Goal: Find specific page/section: Find specific page/section

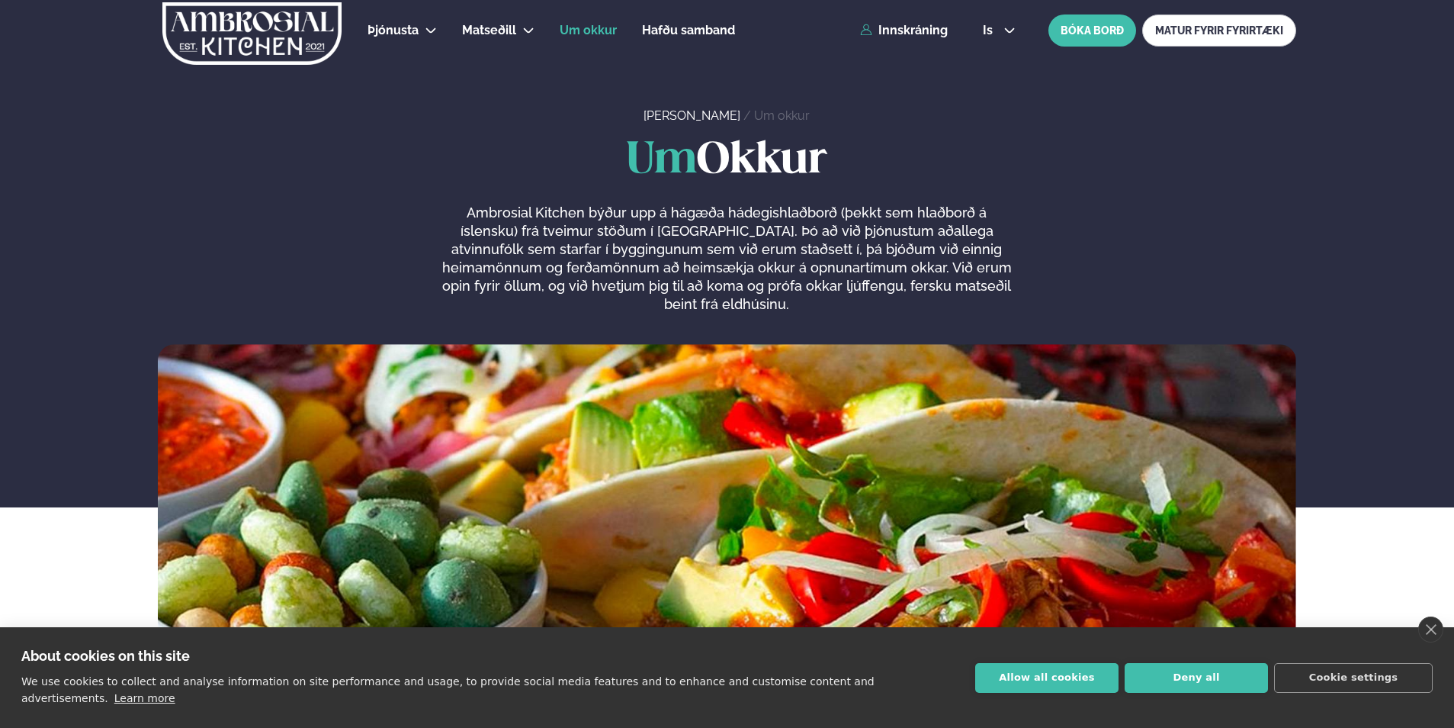
click at [779, 268] on p "Ambrosial Kitchen býður upp á hágæða hádegishlaðborð (þekkt sem hlaðborð á ísle…" at bounding box center [726, 259] width 577 height 110
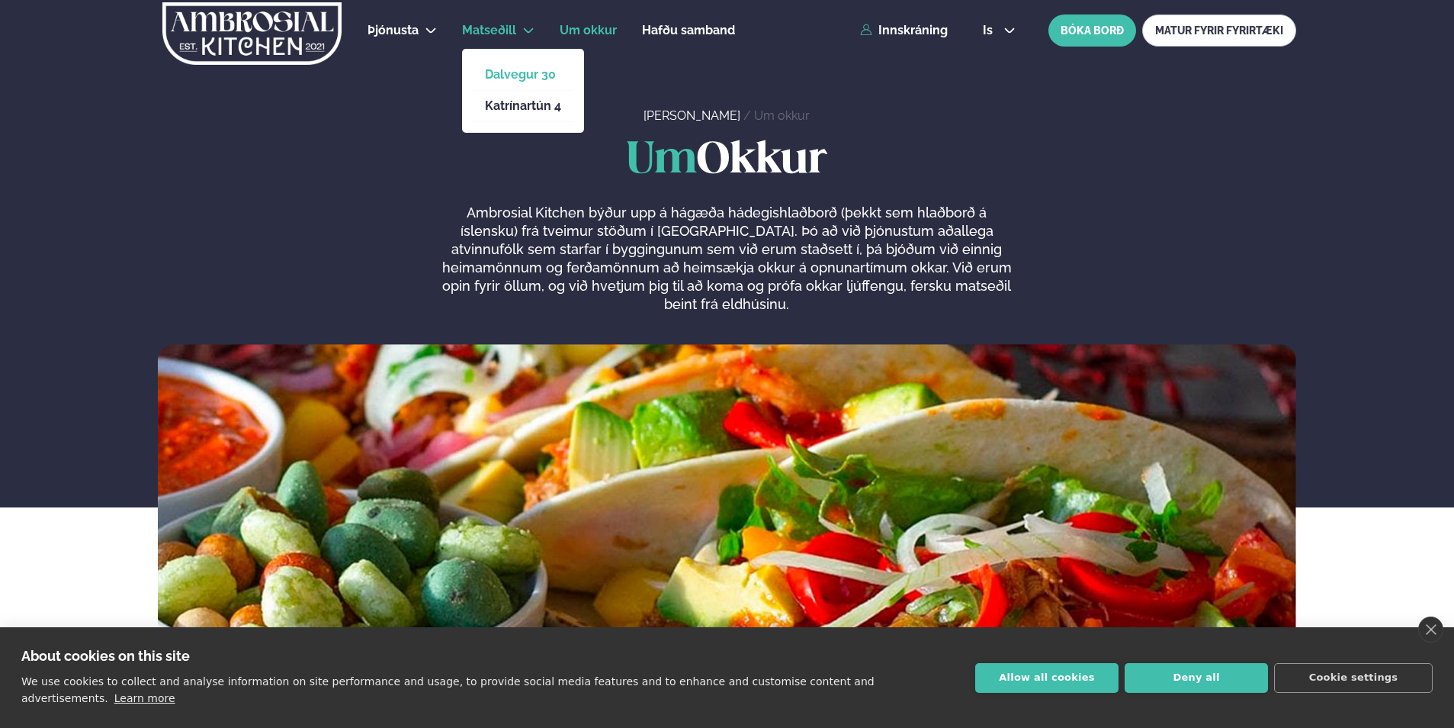
click at [496, 69] on link "Dalvegur 30" at bounding box center [523, 75] width 76 height 12
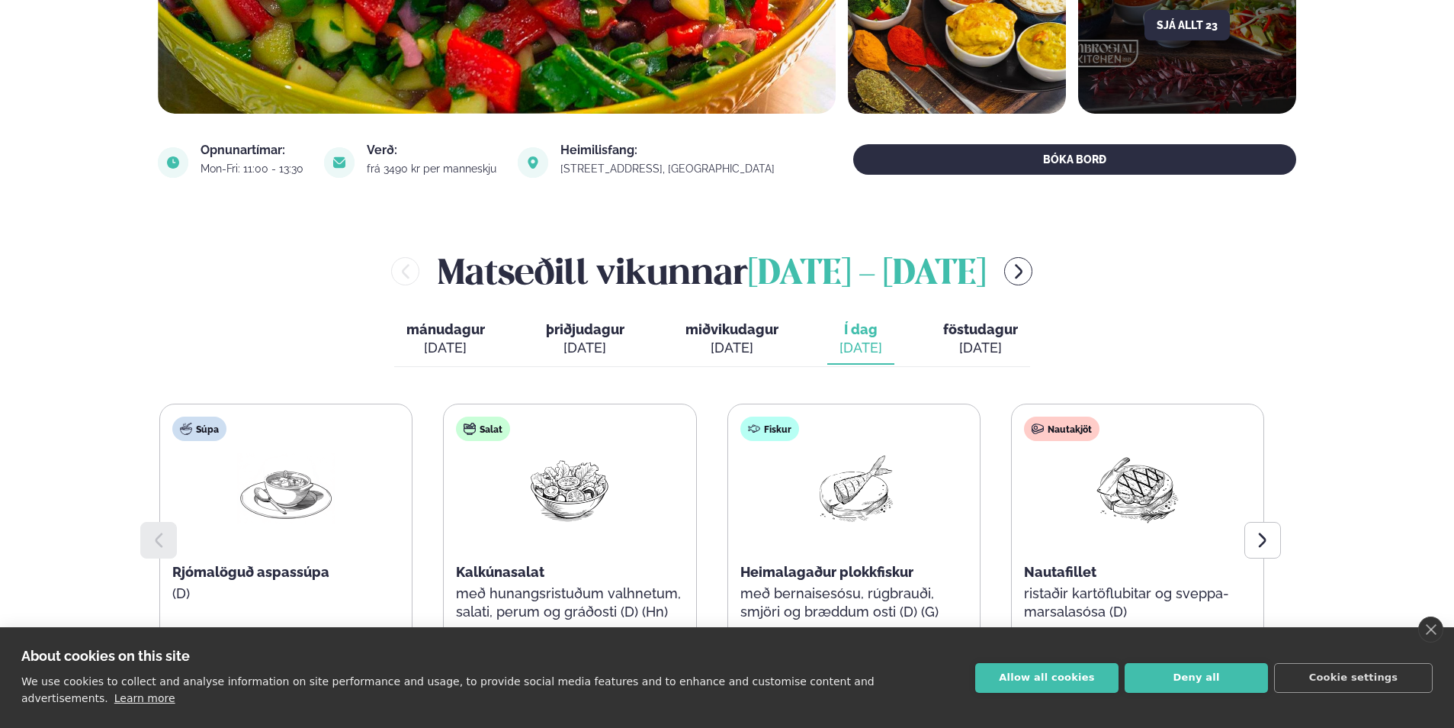
scroll to position [458, 0]
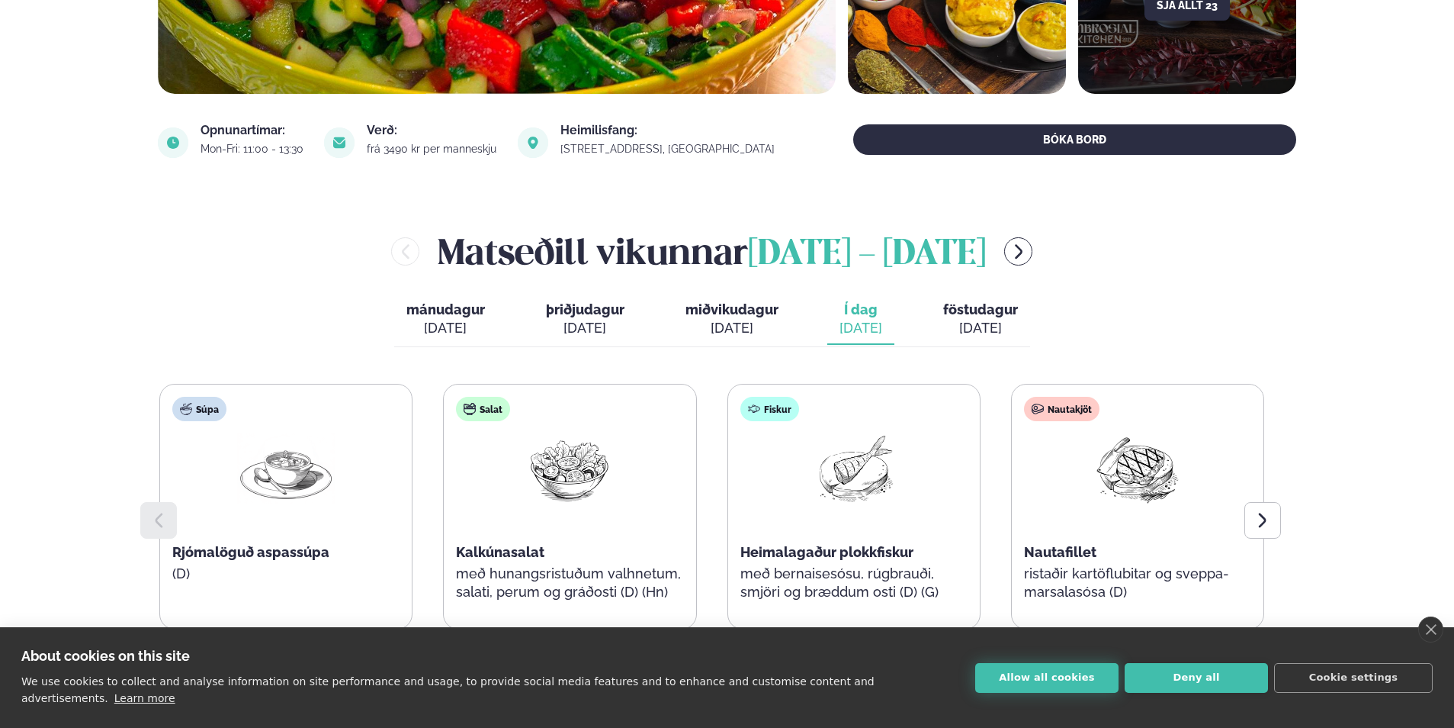
click at [1060, 689] on button "Allow all cookies" at bounding box center [1046, 678] width 143 height 30
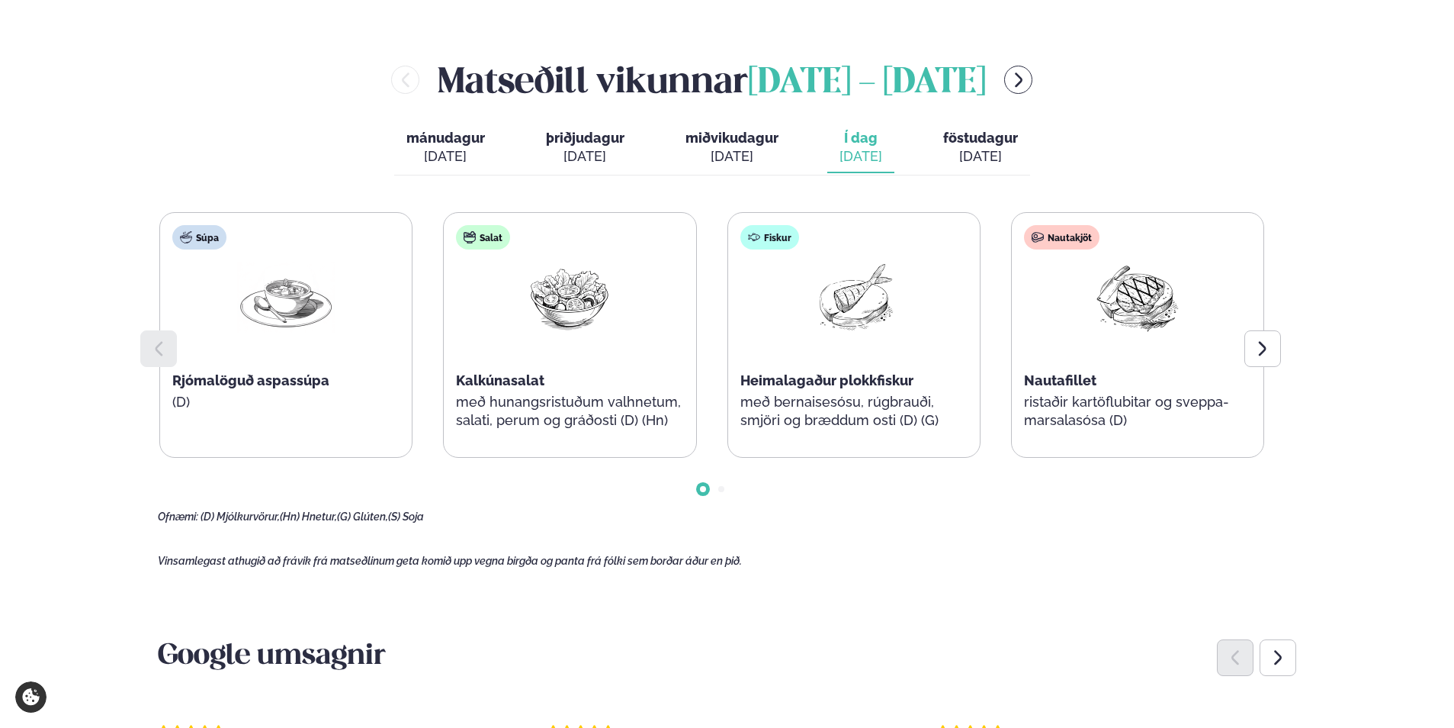
scroll to position [686, 0]
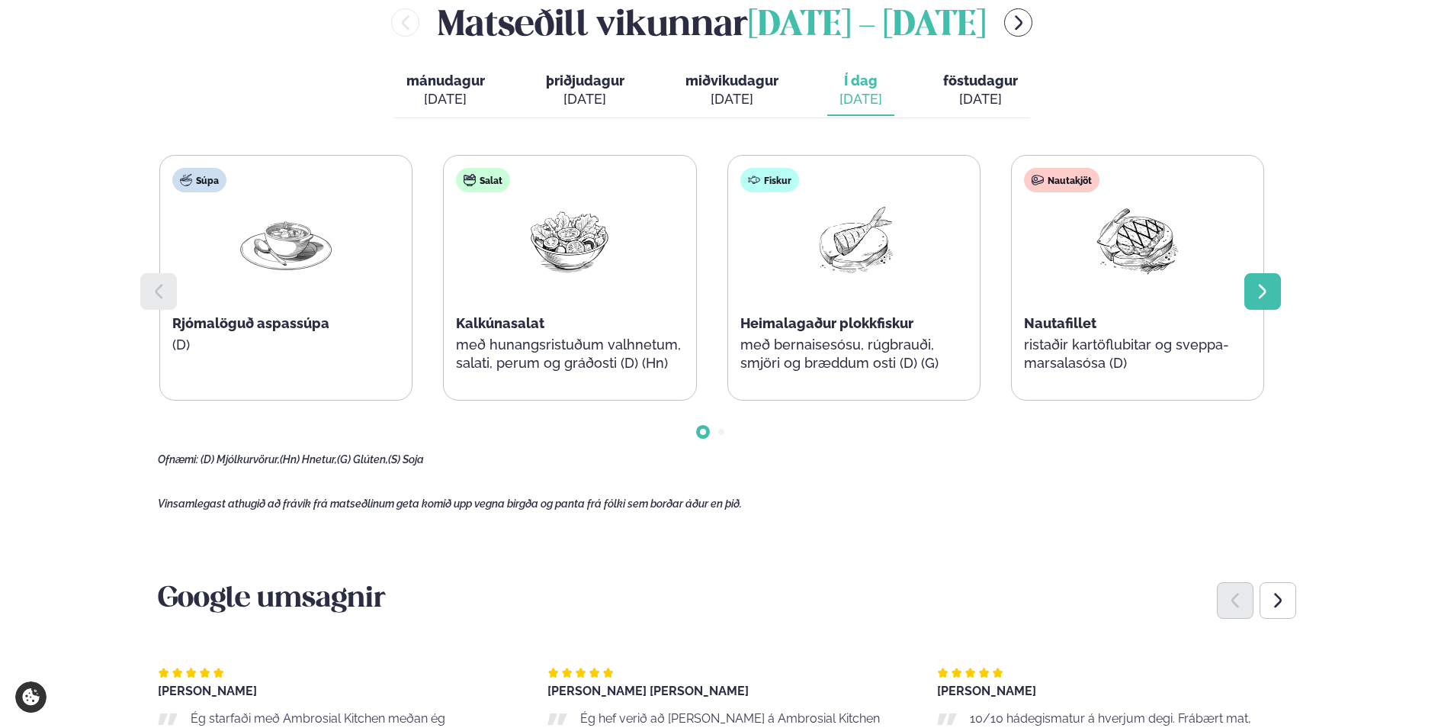
click at [1253, 309] on div at bounding box center [1263, 291] width 37 height 37
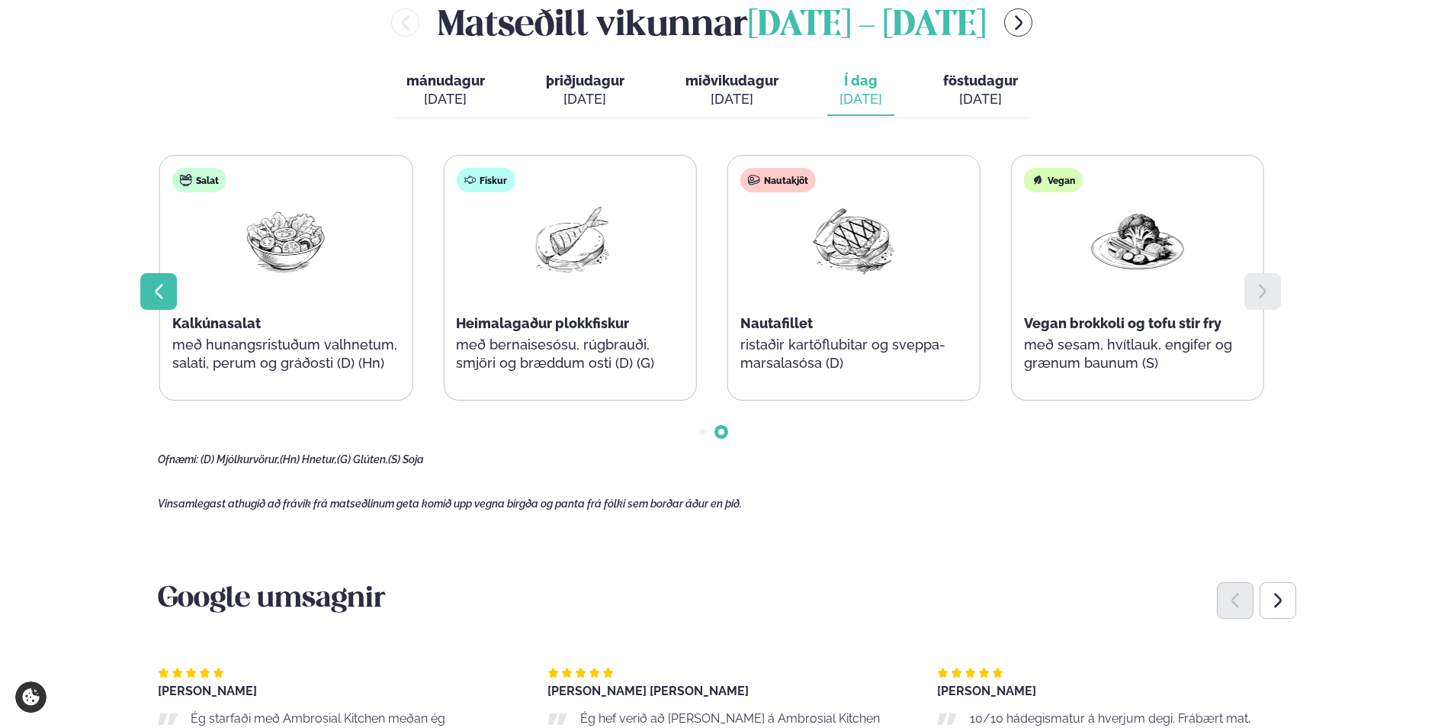
click at [160, 287] on icon at bounding box center [160, 291] width 8 height 14
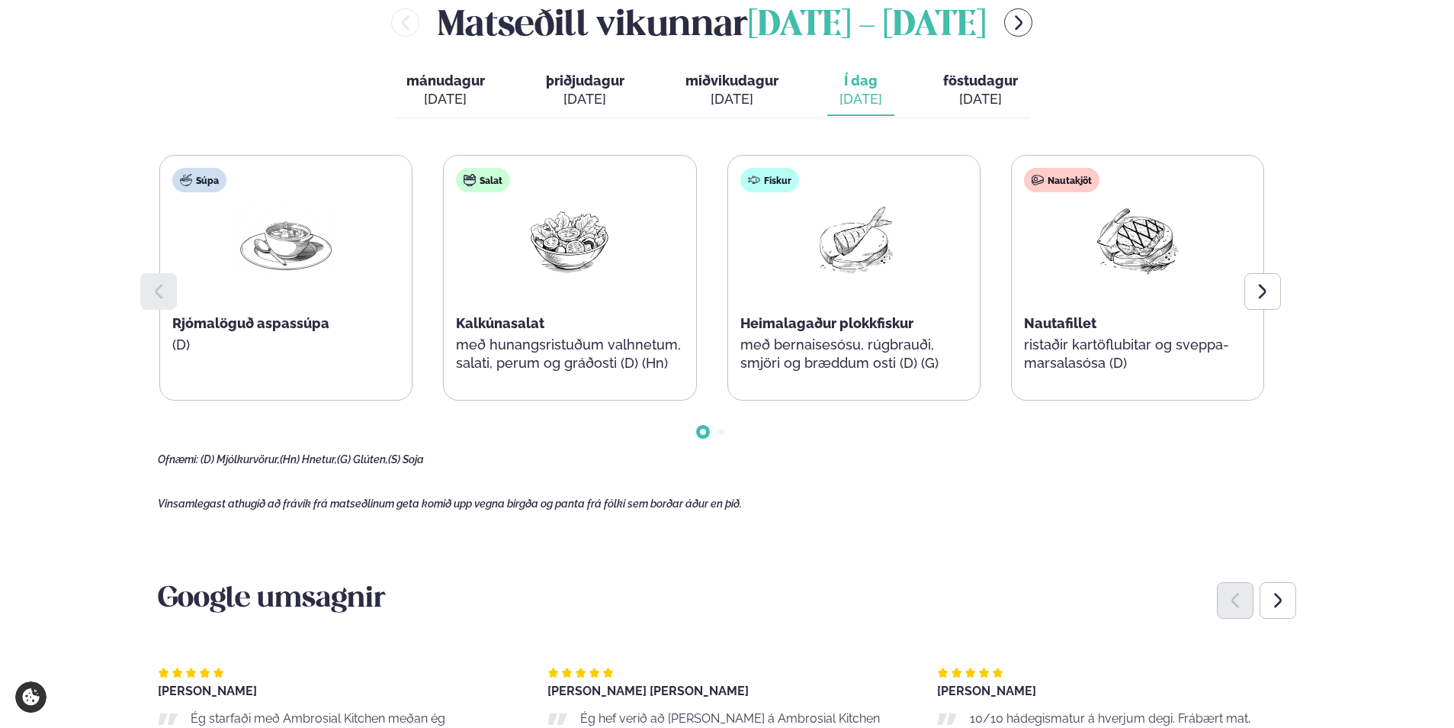
click at [959, 91] on div "[DATE]" at bounding box center [980, 99] width 75 height 18
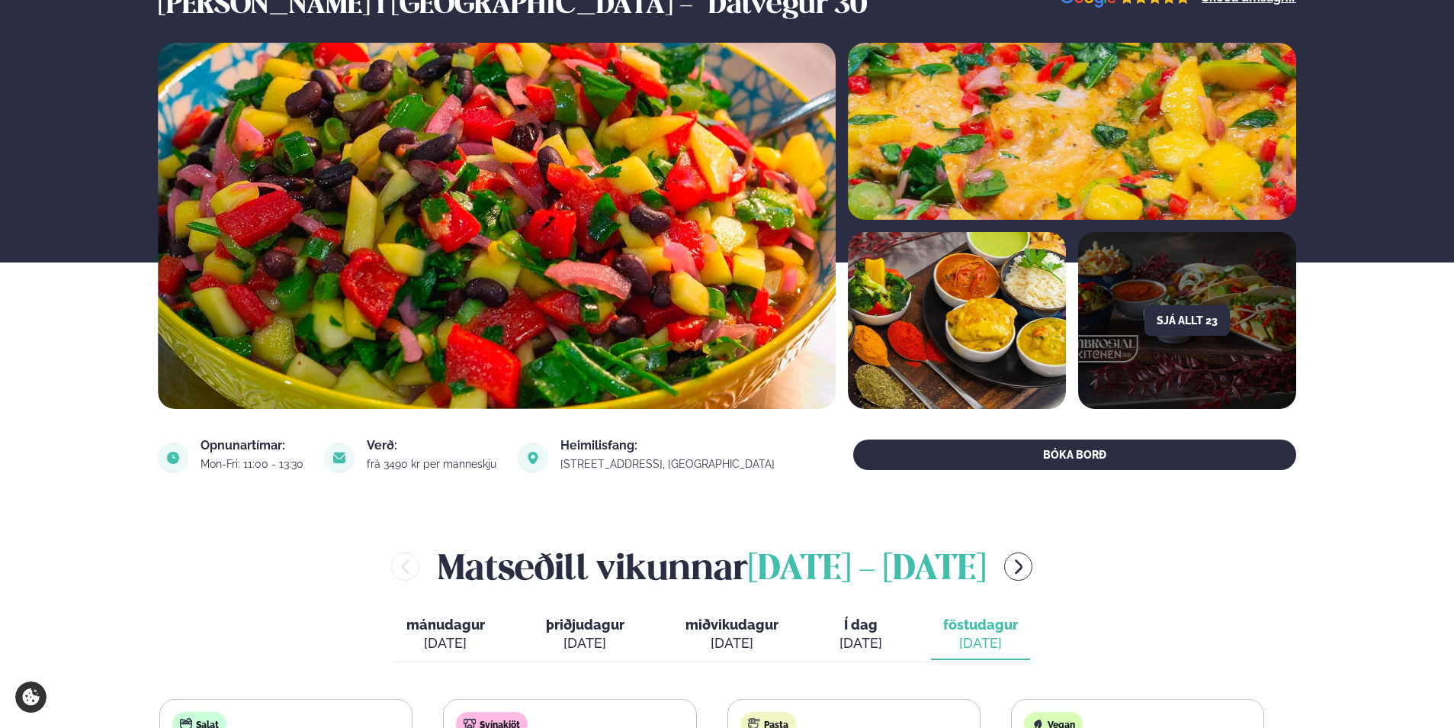
scroll to position [458, 0]
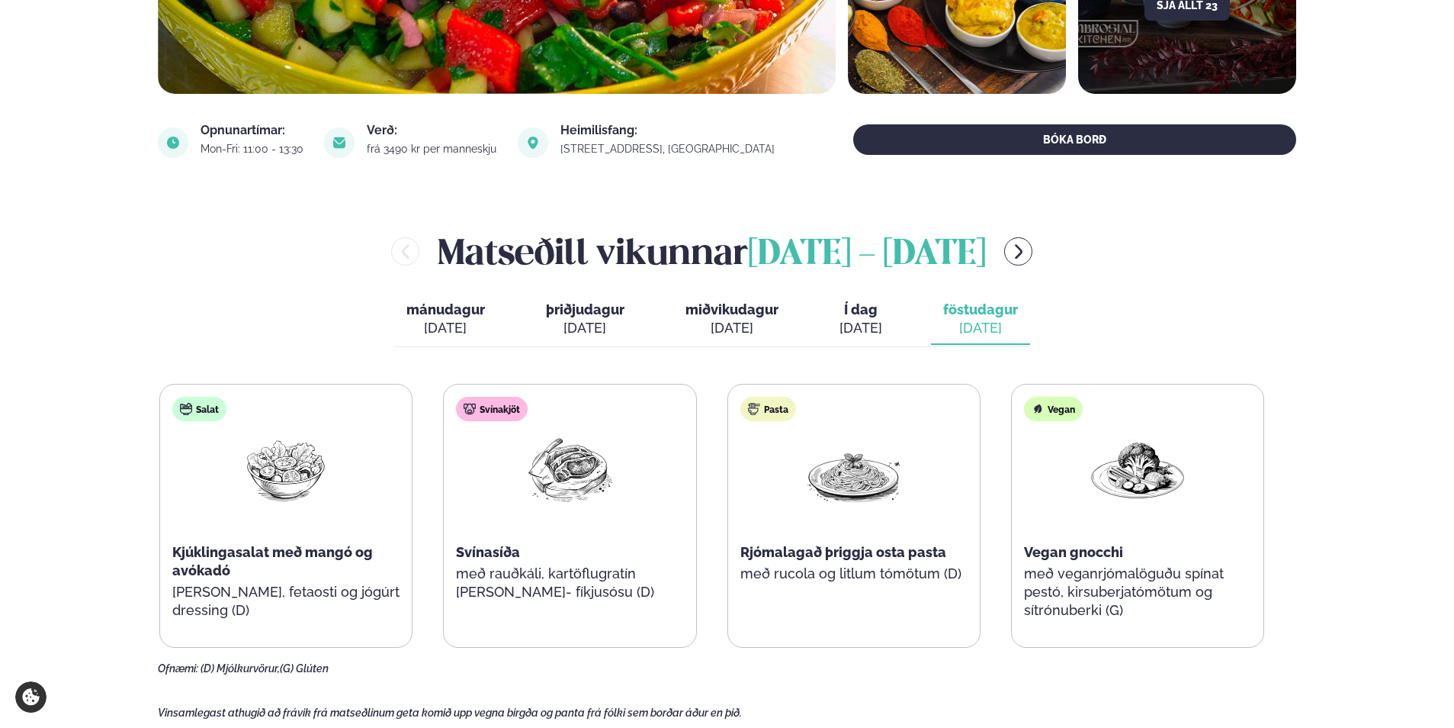
click at [450, 304] on span "mánudagur" at bounding box center [445, 309] width 79 height 16
